Goal: Task Accomplishment & Management: Manage account settings

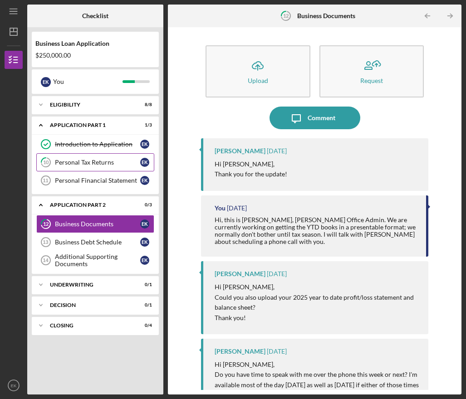
click at [116, 157] on link "10 Personal Tax Returns E K" at bounding box center [95, 162] width 118 height 18
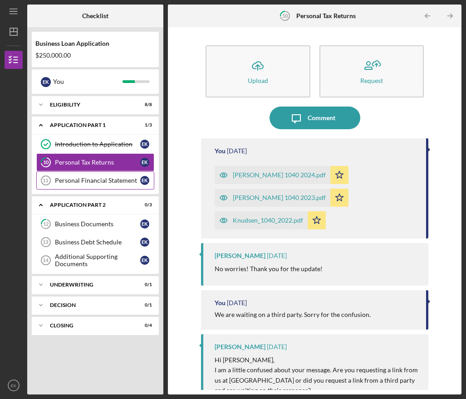
click at [107, 175] on link "Personal Financial Statement 11 Personal Financial Statement E K" at bounding box center [95, 180] width 118 height 18
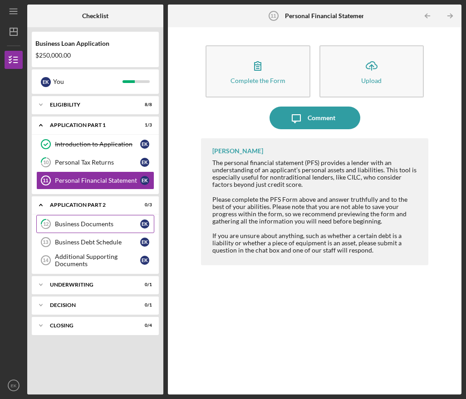
click at [119, 218] on link "12 Business Documents E K" at bounding box center [95, 224] width 118 height 18
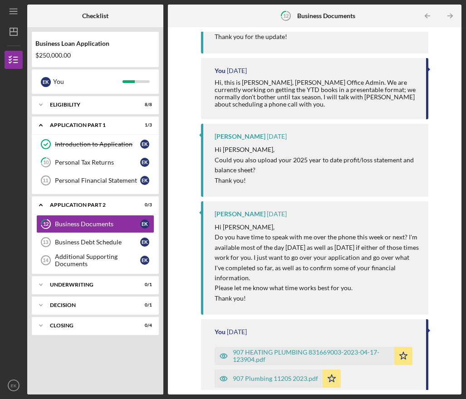
scroll to position [128, 0]
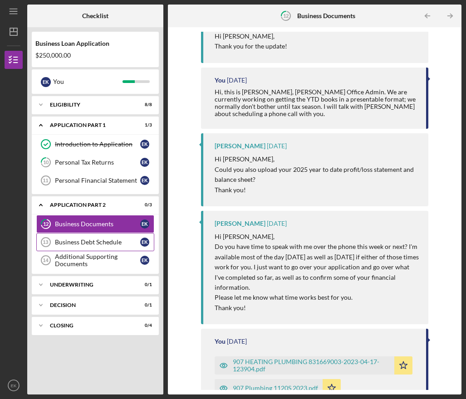
click at [90, 240] on div "Business Debt Schedule" at bounding box center [97, 241] width 85 height 7
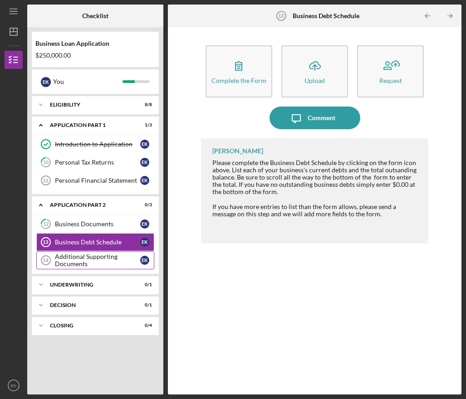
click at [103, 255] on div "Additional Supporting Documents" at bounding box center [97, 260] width 85 height 15
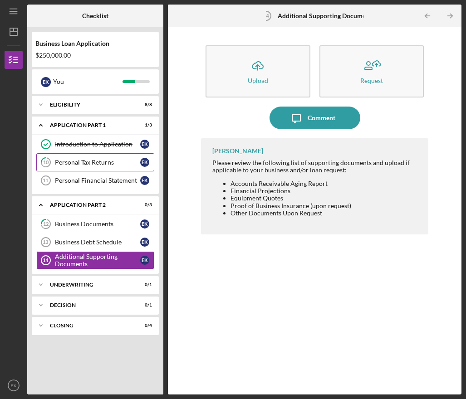
click at [78, 169] on link "10 Personal Tax Returns E K" at bounding box center [95, 162] width 118 height 18
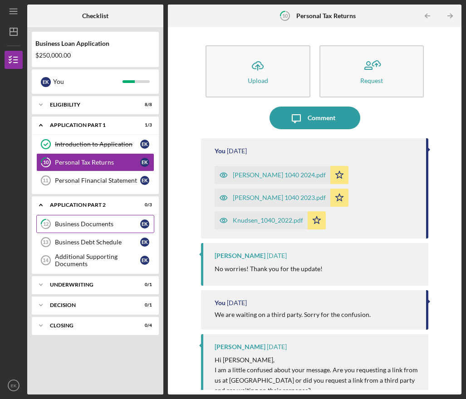
click at [87, 228] on link "12 Business Documents E K" at bounding box center [95, 224] width 118 height 18
